Goal: Transaction & Acquisition: Book appointment/travel/reservation

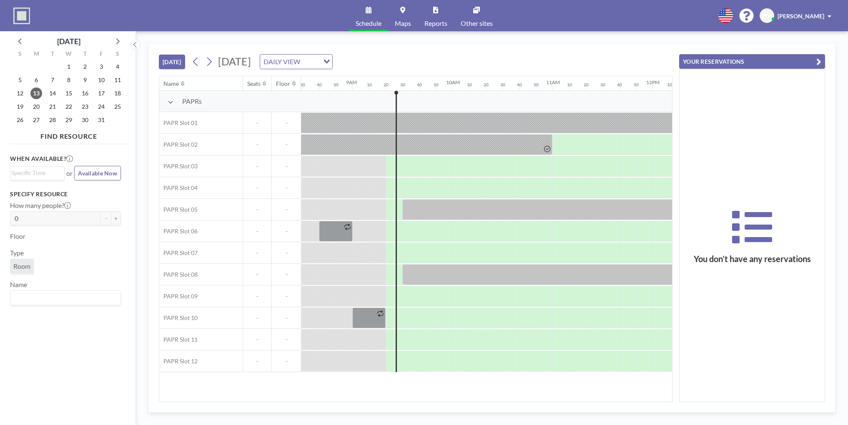
scroll to position [0, 917]
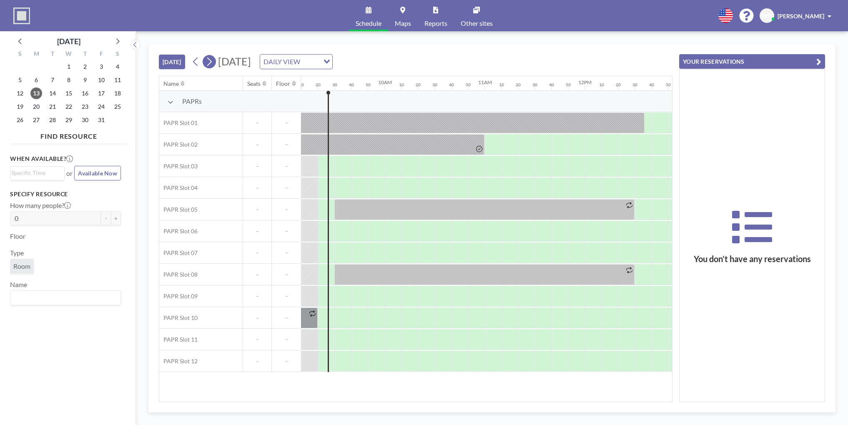
click at [212, 63] on icon at bounding box center [209, 62] width 5 height 9
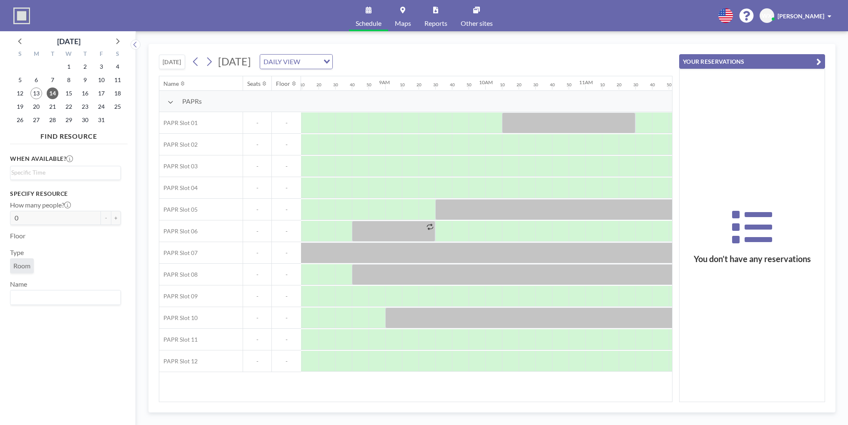
scroll to position [0, 817]
click at [456, 341] on div at bounding box center [459, 339] width 17 height 21
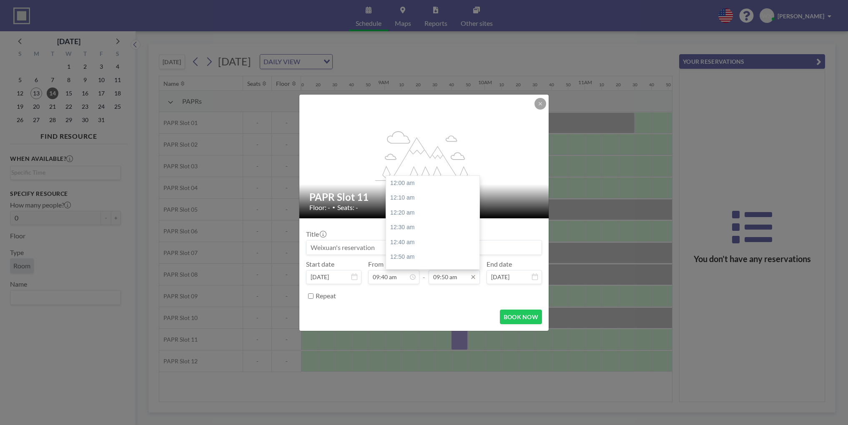
scroll to position [875, 0]
click at [427, 247] on div "10:30 am" at bounding box center [435, 242] width 98 height 15
type input "10:30 am"
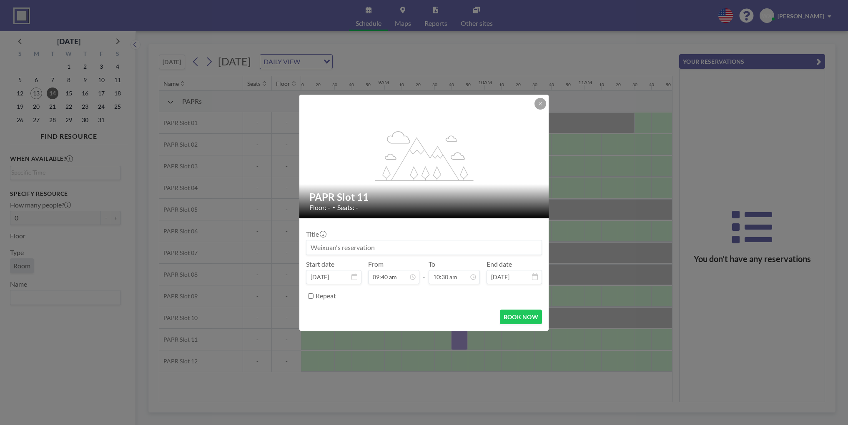
scroll to position [860, 0]
click at [518, 314] on button "BOOK NOW" at bounding box center [521, 317] width 42 height 15
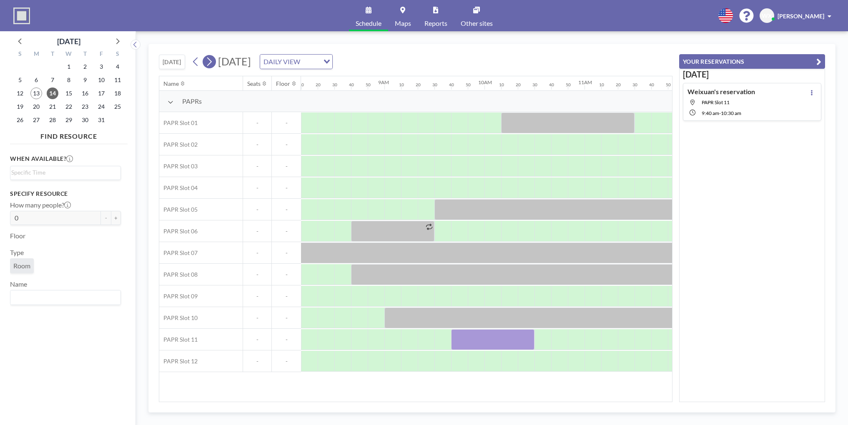
click at [212, 62] on icon at bounding box center [209, 61] width 8 height 13
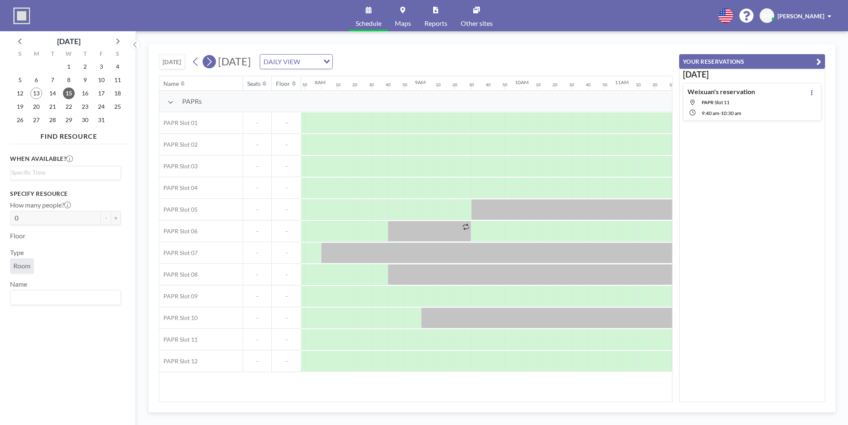
scroll to position [0, 784]
click at [212, 63] on icon at bounding box center [209, 62] width 5 height 9
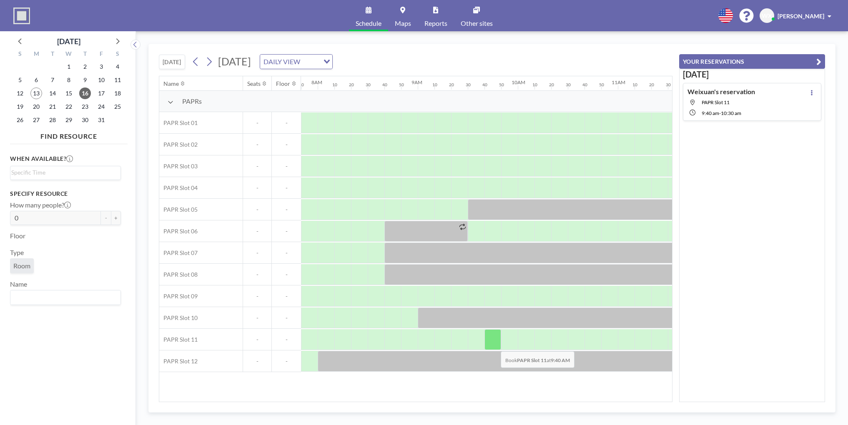
click at [494, 345] on div at bounding box center [492, 339] width 17 height 21
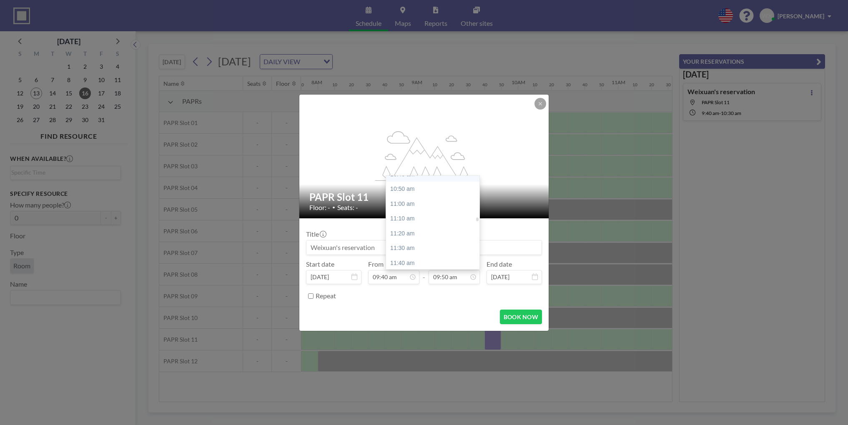
scroll to position [959, 0]
click at [418, 208] on div "11:00 am" at bounding box center [435, 203] width 98 height 15
type input "11:00 am"
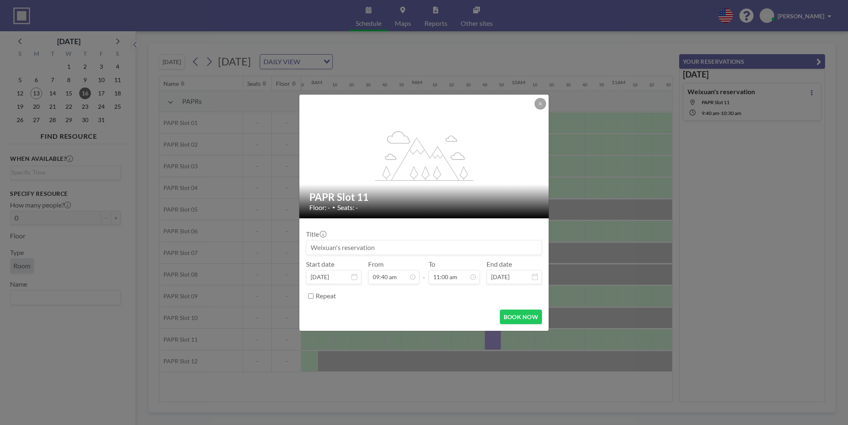
scroll to position [979, 0]
click at [526, 317] on button "BOOK NOW" at bounding box center [521, 317] width 42 height 15
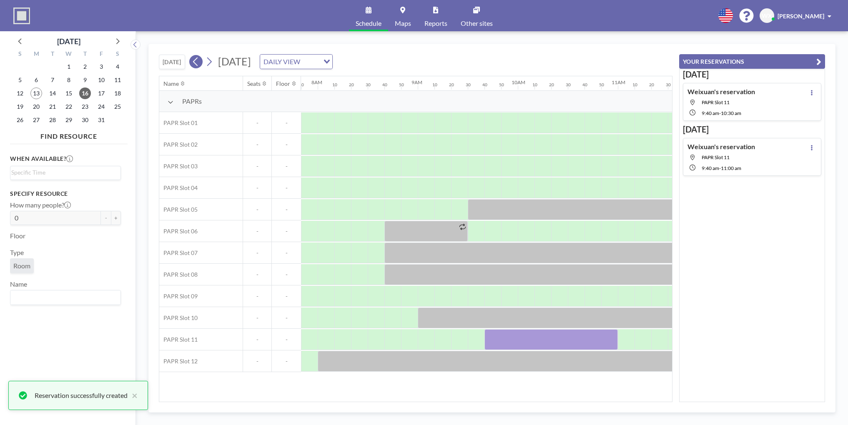
click at [199, 64] on icon at bounding box center [196, 61] width 8 height 13
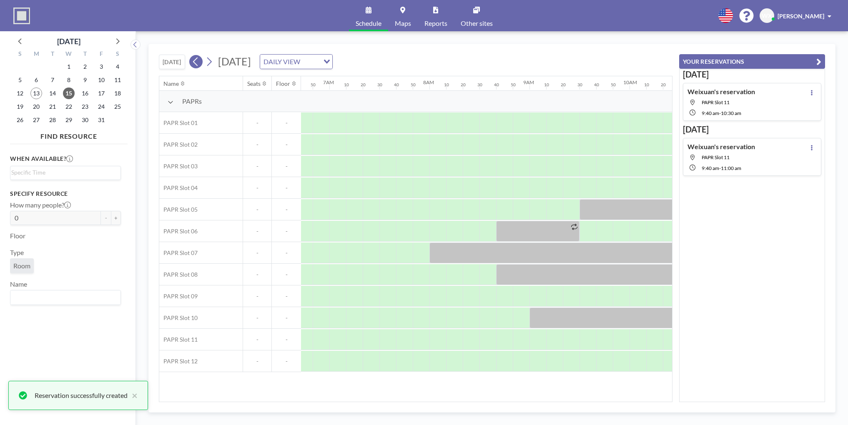
scroll to position [0, 784]
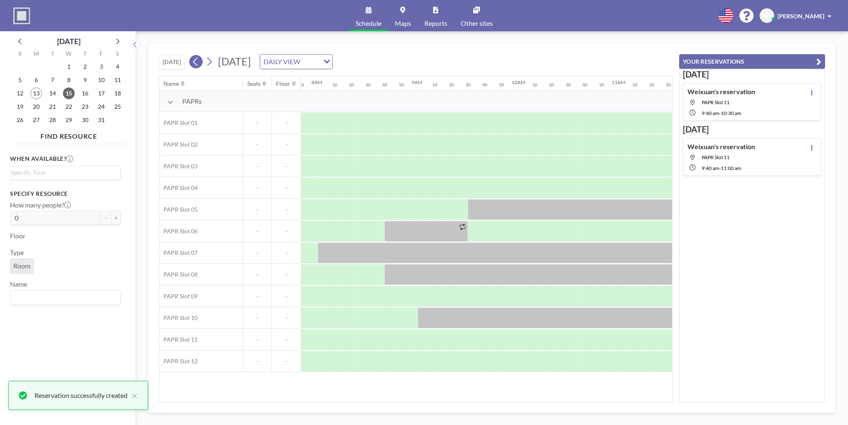
click at [198, 64] on icon at bounding box center [196, 61] width 8 height 13
